Goal: Information Seeking & Learning: Learn about a topic

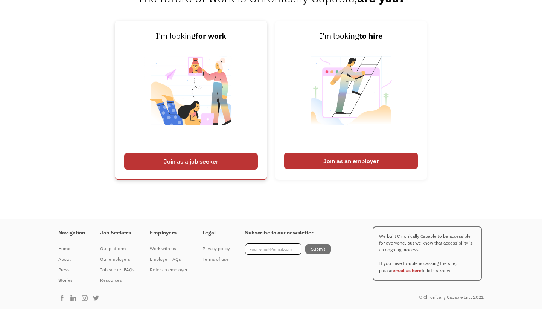
scroll to position [1847, 0]
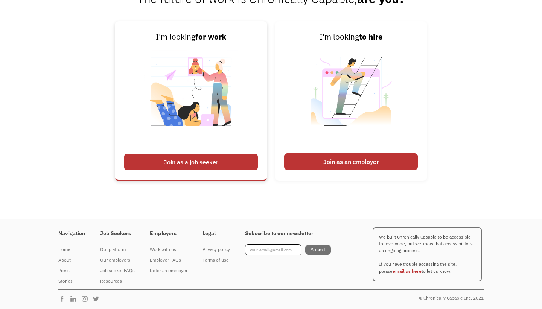
click at [187, 167] on div "Join as a job seeker" at bounding box center [191, 162] width 134 height 17
click at [193, 163] on div "Join as a job seeker" at bounding box center [191, 162] width 134 height 17
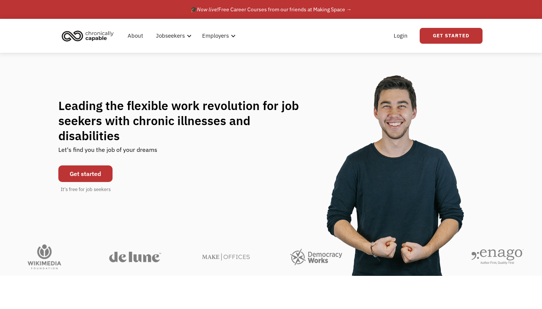
scroll to position [0, 0]
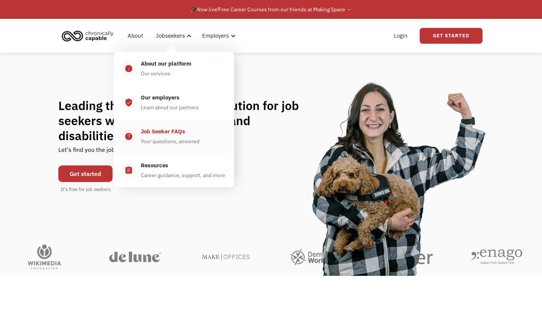
click at [162, 135] on div "Job Seeker FAQs" at bounding box center [163, 131] width 44 height 9
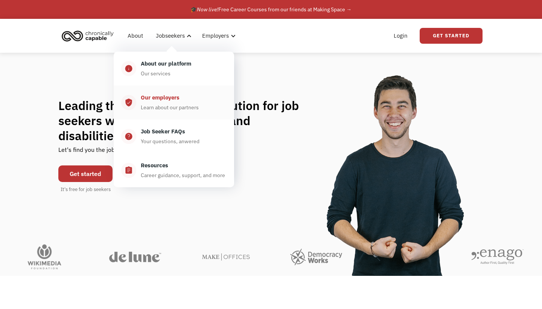
click at [160, 104] on div "Learn about our partners" at bounding box center [170, 107] width 58 height 9
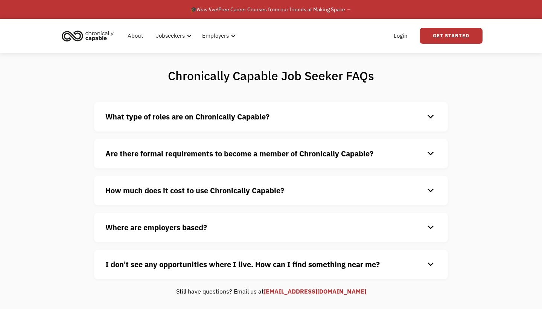
click at [198, 125] on div "What type of roles are on Chronically Capable? keyboard_arrow_down We offer a r…" at bounding box center [271, 116] width 354 height 29
click at [425, 123] on div "What type of roles are on Chronically Capable? keyboard_arrow_down We offer a r…" at bounding box center [271, 116] width 354 height 29
click at [431, 121] on div "keyboard_arrow_down" at bounding box center [431, 116] width 12 height 11
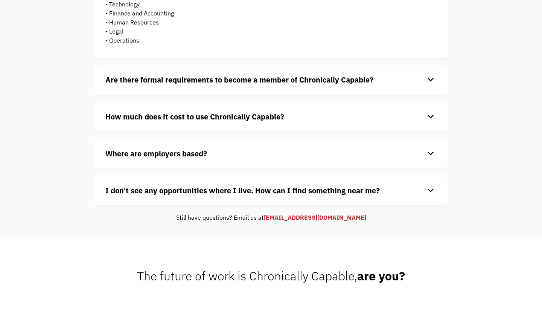
scroll to position [218, 0]
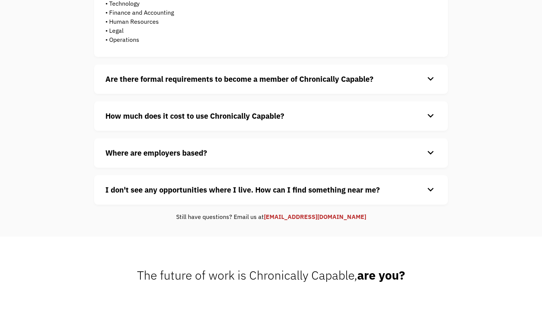
click at [425, 158] on div "keyboard_arrow_down" at bounding box center [431, 152] width 12 height 11
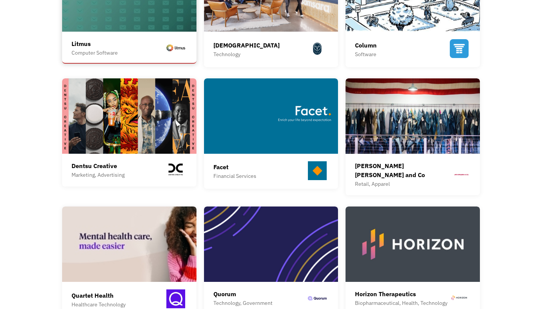
scroll to position [383, 0]
